Goal: Book appointment/travel/reservation

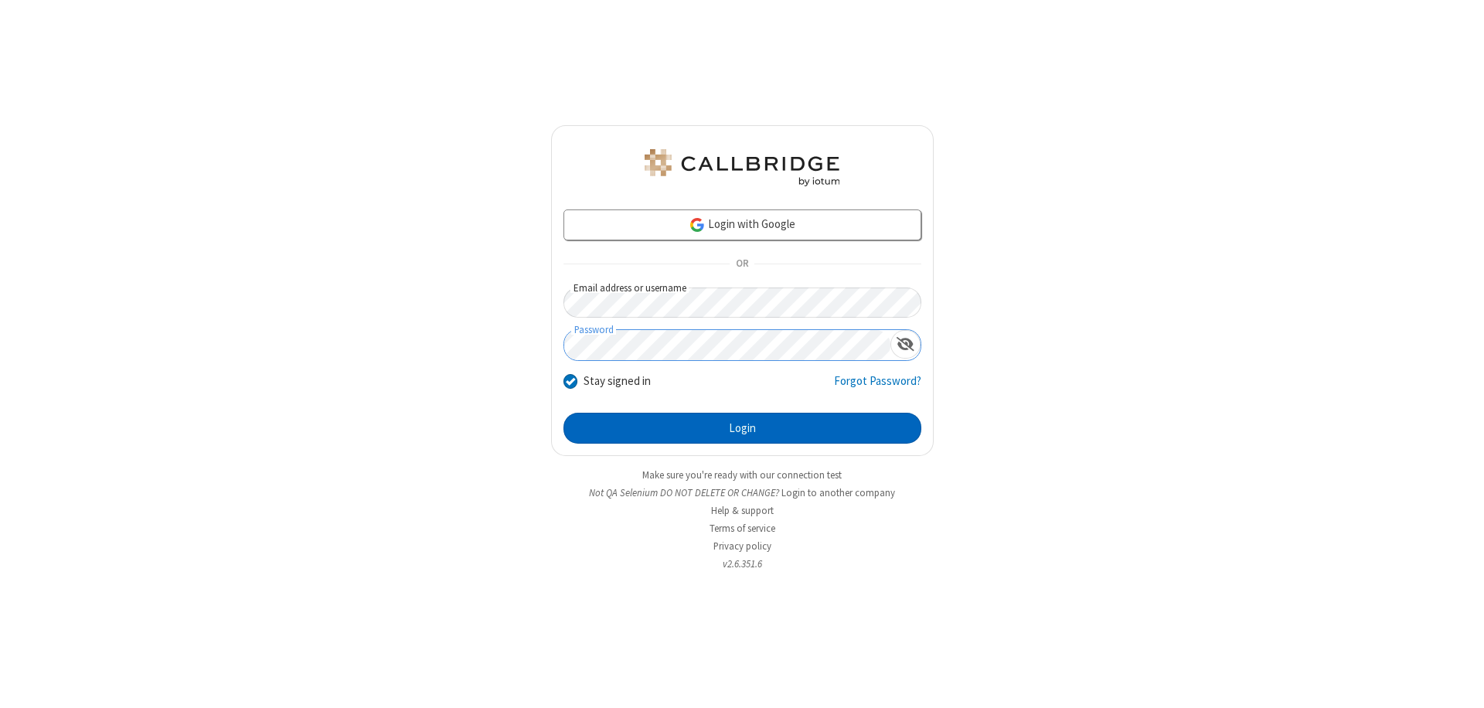
click at [742, 428] on button "Login" at bounding box center [742, 428] width 358 height 31
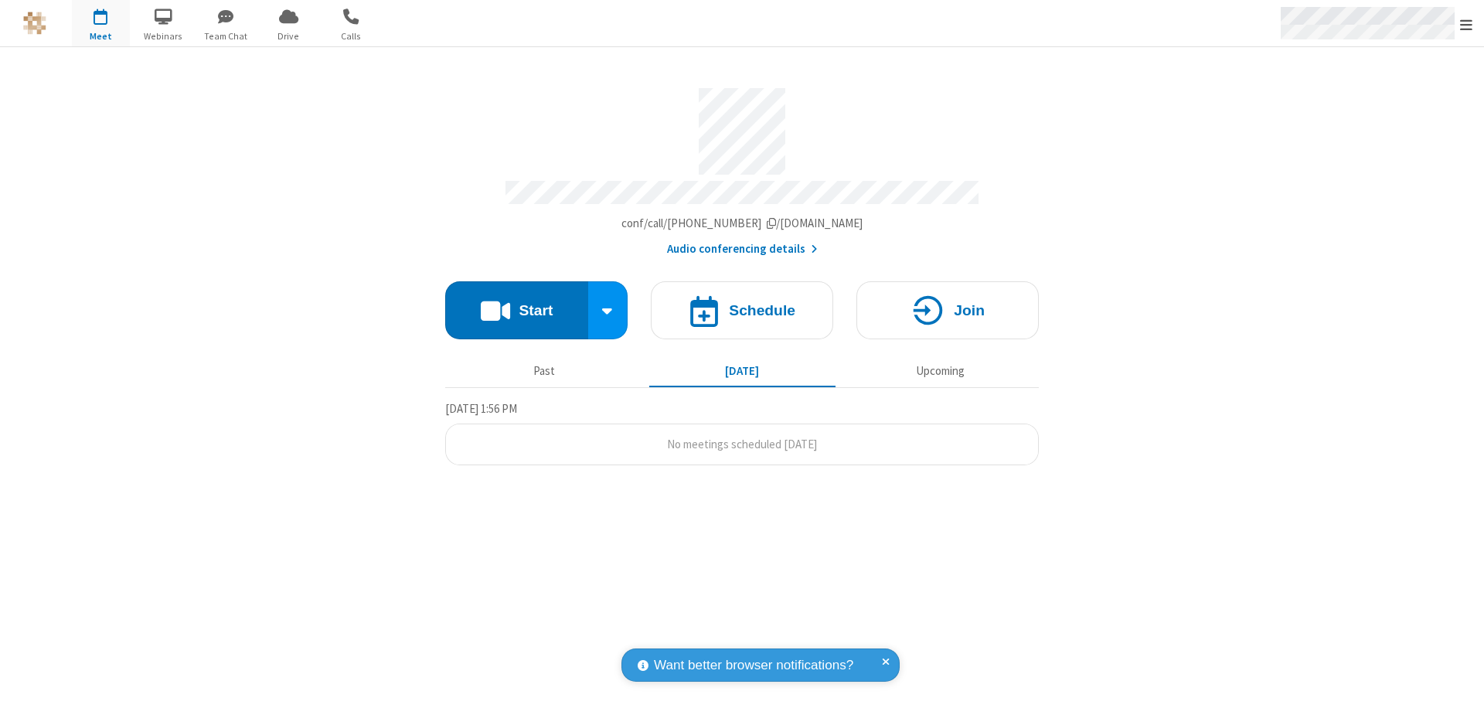
click at [1466, 24] on span "Open menu" at bounding box center [1466, 24] width 12 height 15
click at [100, 23] on span "button" at bounding box center [101, 16] width 58 height 26
click at [742, 303] on h4 "Schedule" at bounding box center [762, 310] width 66 height 15
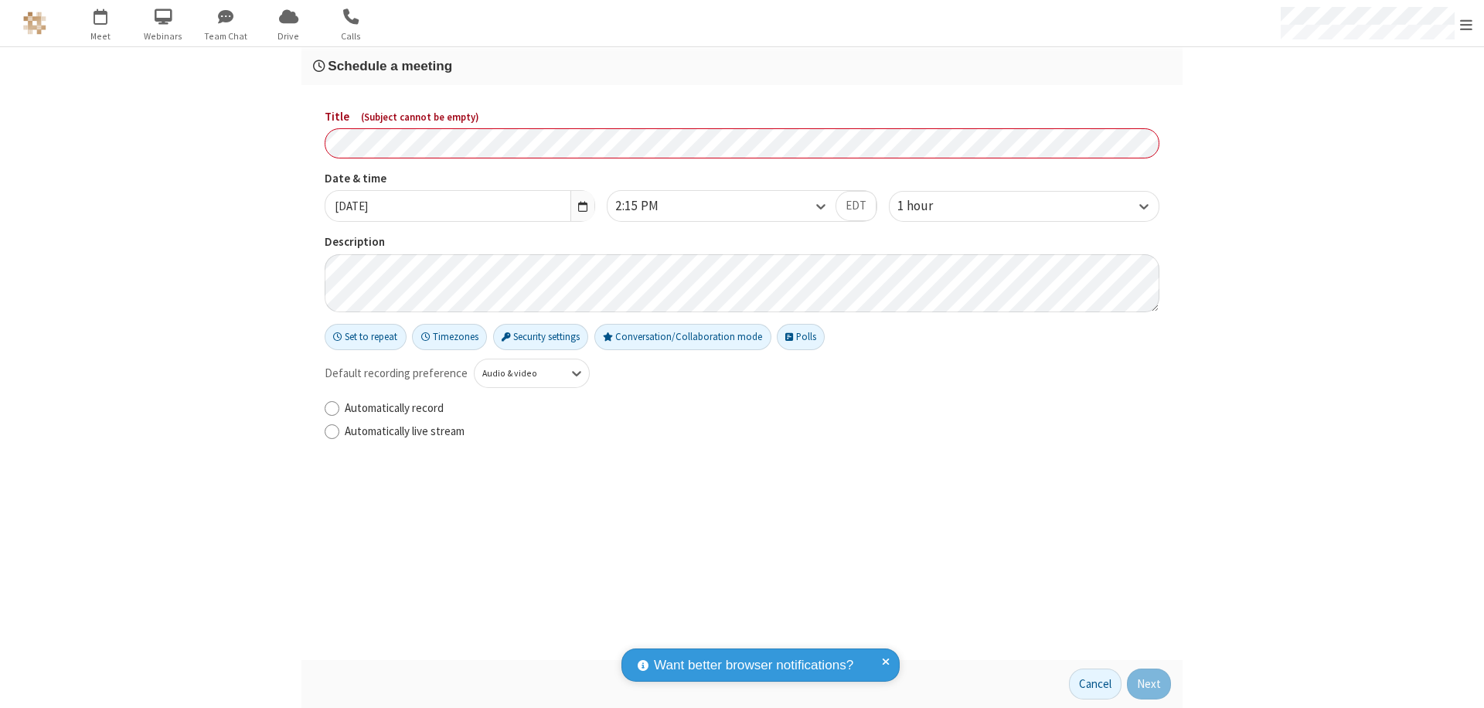
click at [742, 66] on h3 "Schedule a meeting" at bounding box center [742, 66] width 858 height 15
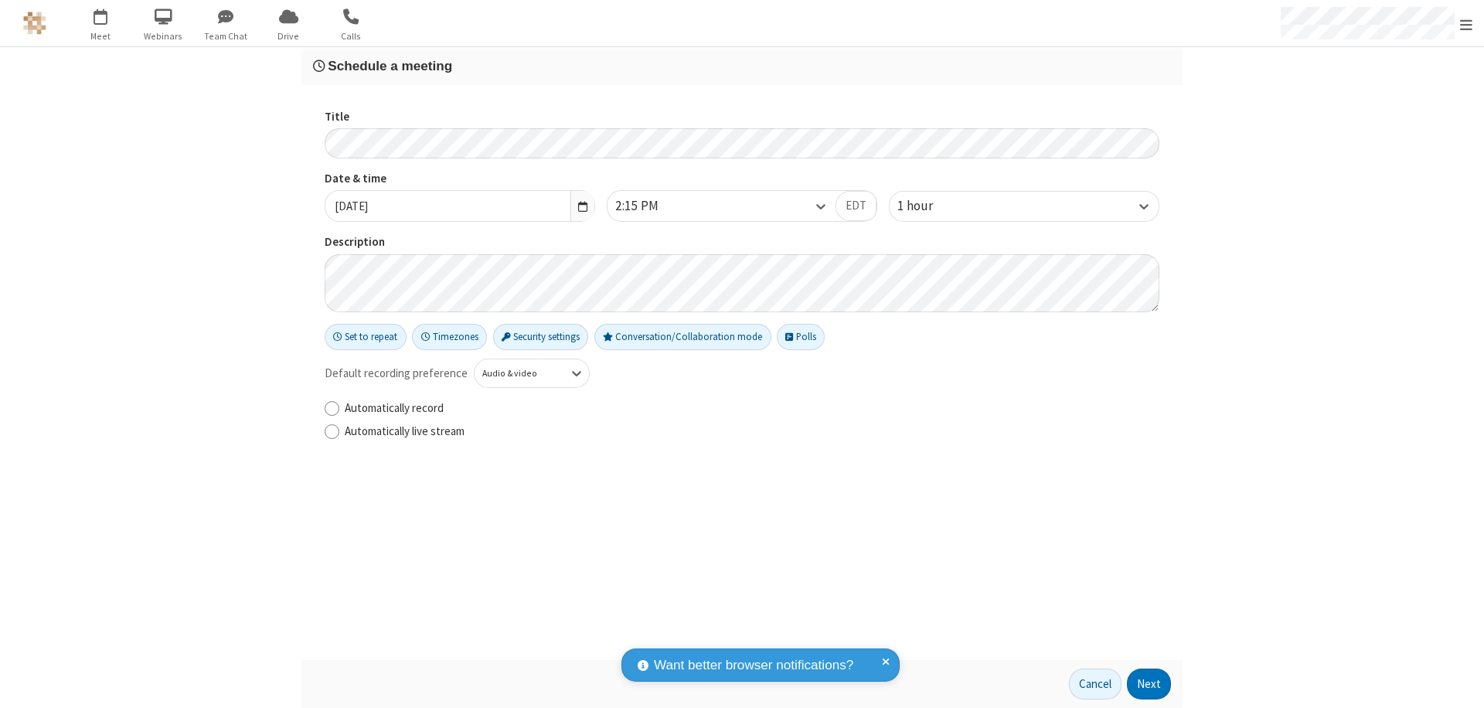
click at [1149, 684] on button "Next" at bounding box center [1149, 684] width 44 height 31
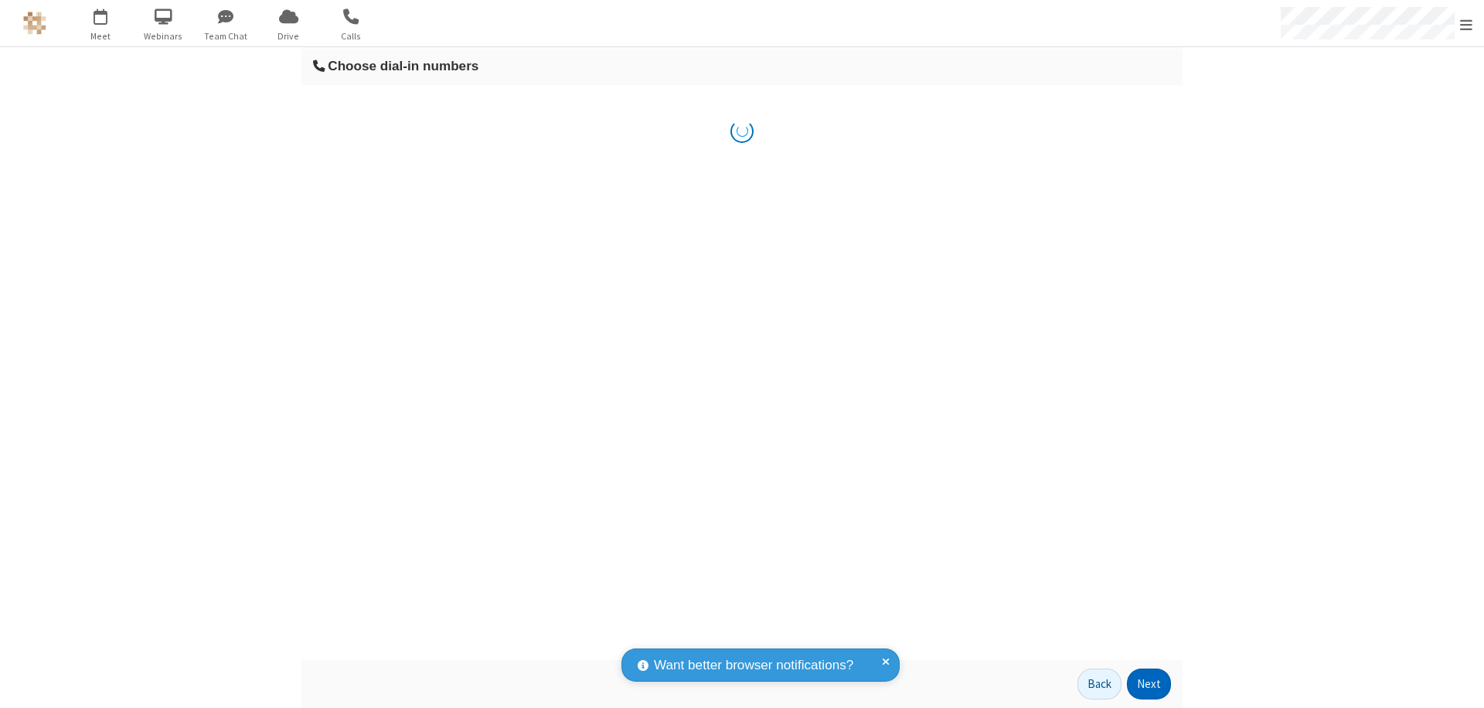
click at [1149, 684] on button "Next" at bounding box center [1149, 684] width 44 height 31
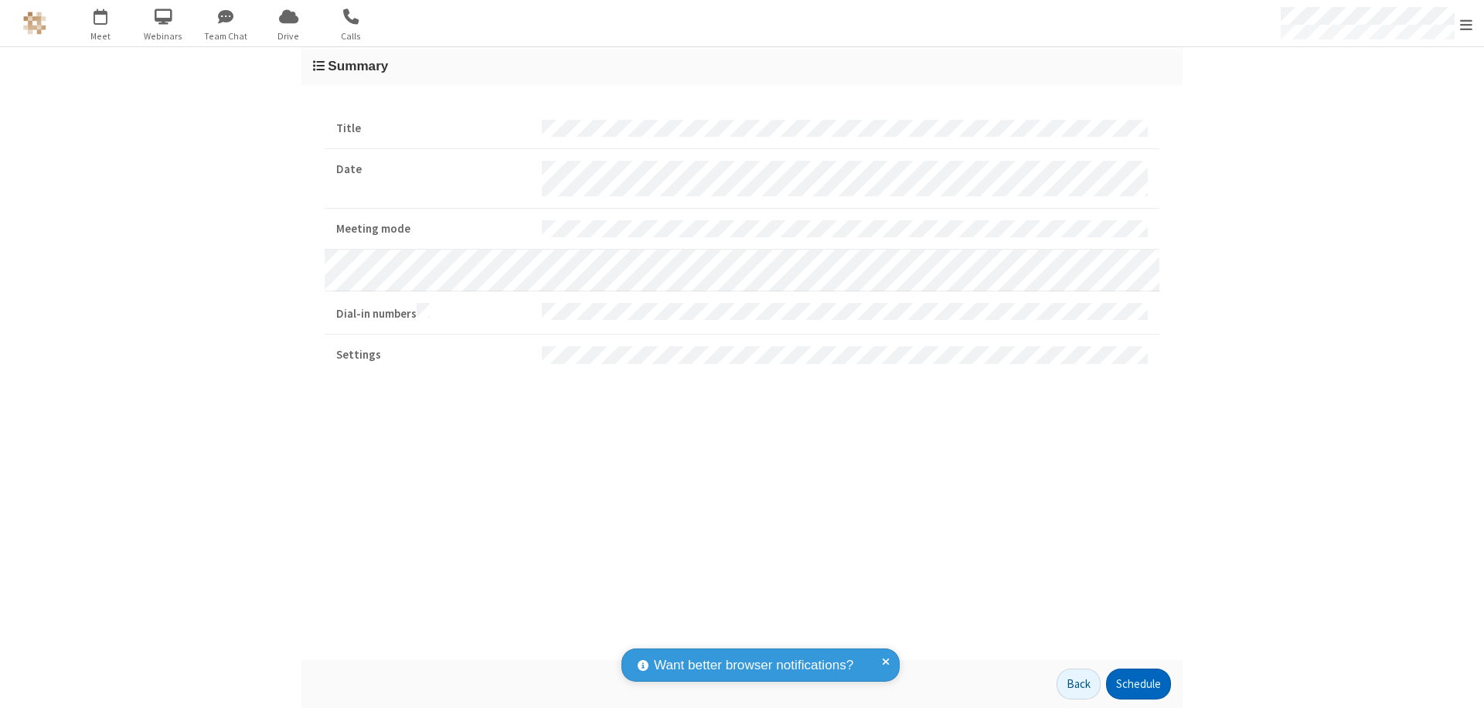
click at [1138, 684] on button "Schedule" at bounding box center [1138, 684] width 65 height 31
